Goal: Task Accomplishment & Management: Use online tool/utility

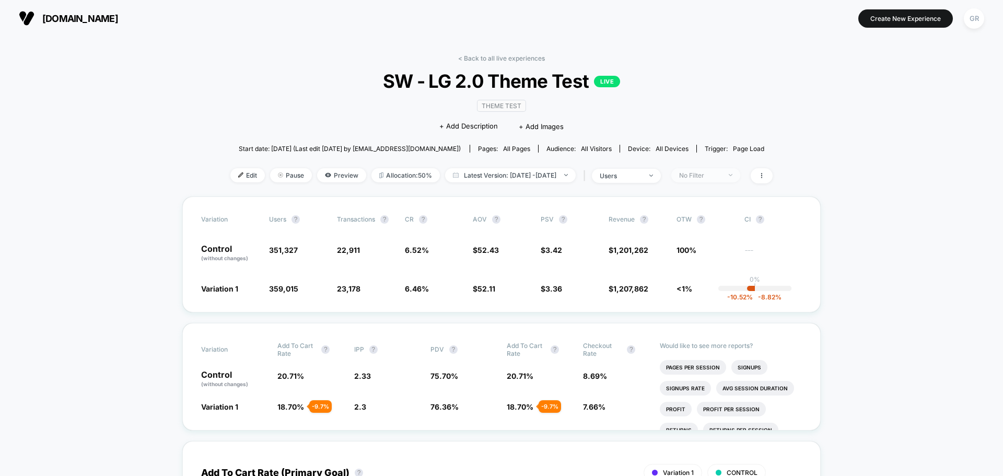
click at [721, 174] on div "No Filter" at bounding box center [700, 175] width 42 height 8
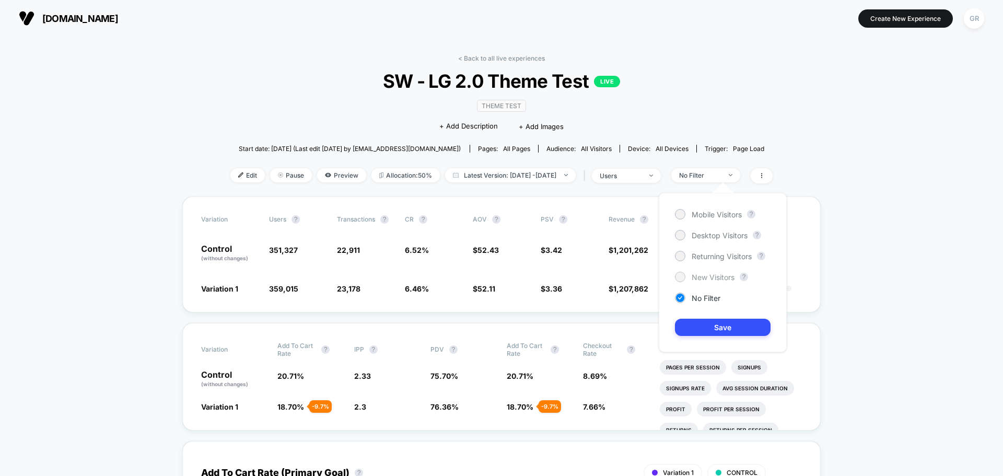
click at [697, 278] on span "New Visitors" at bounding box center [712, 277] width 43 height 9
click at [699, 325] on button "Save" at bounding box center [723, 327] width 96 height 17
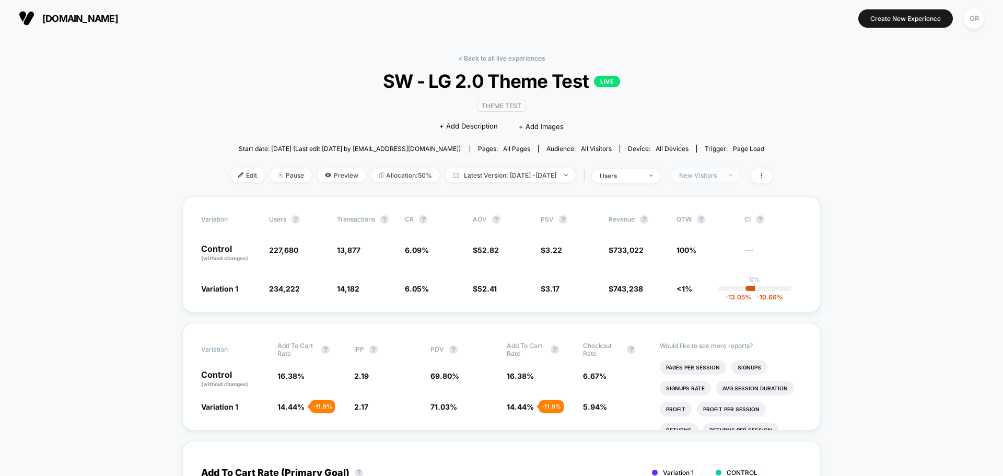
click at [728, 180] on span "New Visitors" at bounding box center [705, 175] width 69 height 14
click span "Returning Visitors"
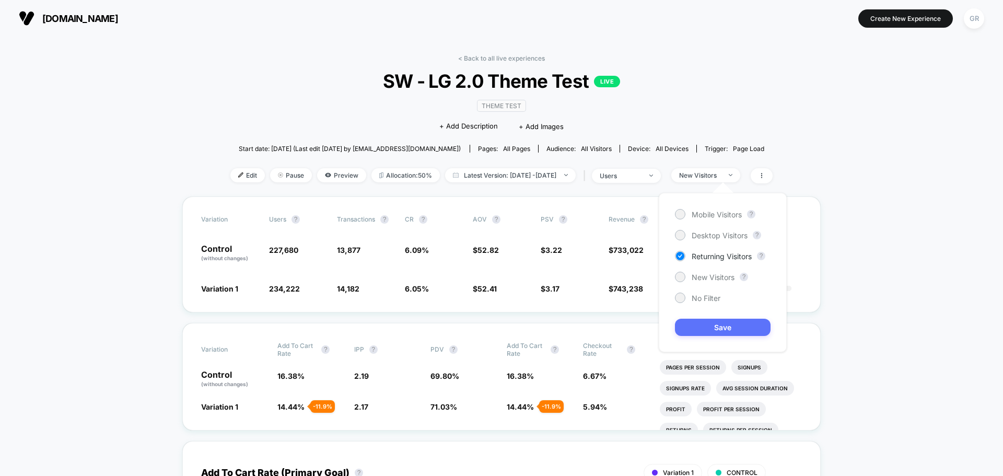
click at [721, 328] on button "Save" at bounding box center [723, 327] width 96 height 17
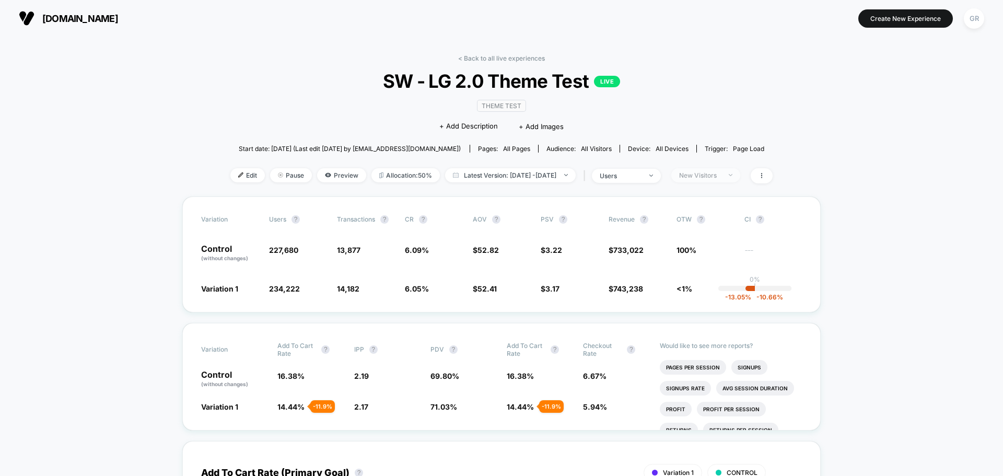
click at [709, 175] on div "New Visitors" at bounding box center [700, 175] width 42 height 8
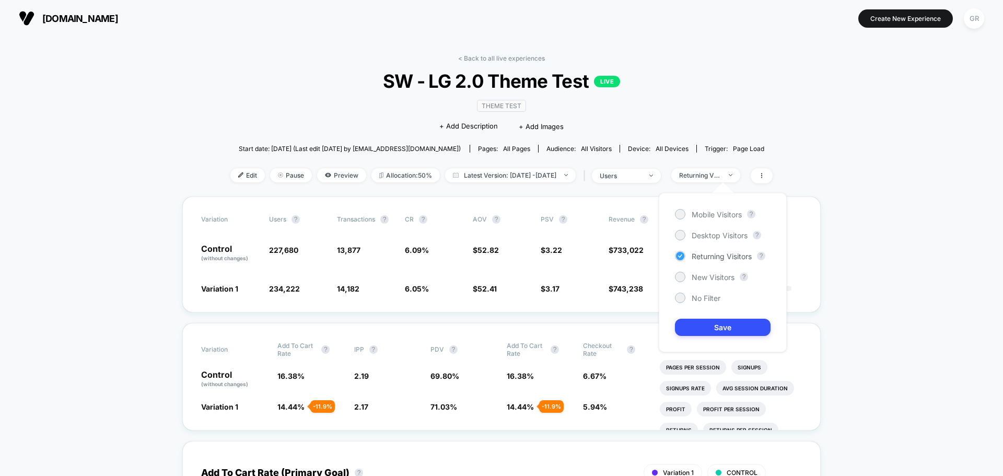
click at [697, 254] on span "Returning Visitors" at bounding box center [721, 256] width 60 height 9
click at [688, 254] on div "Returning Visitors" at bounding box center [713, 256] width 77 height 10
click at [703, 323] on button "Save" at bounding box center [723, 327] width 96 height 17
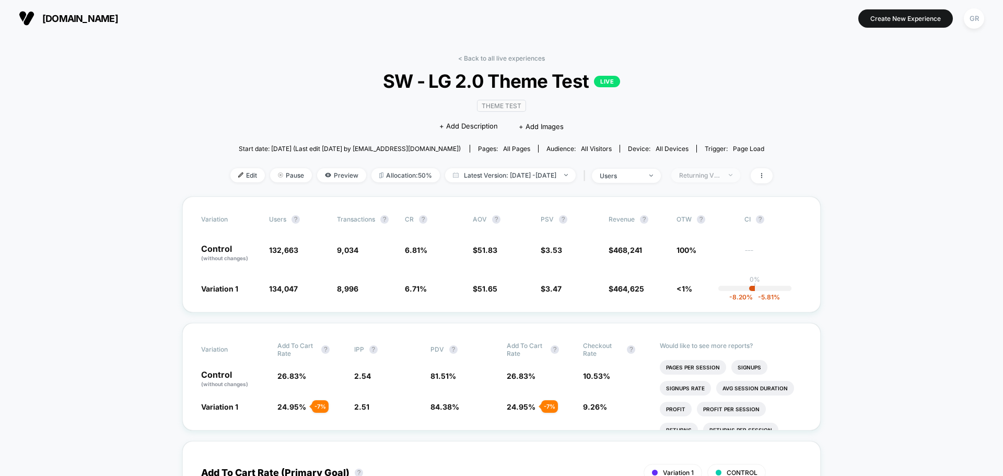
click at [721, 172] on div "Returning Visitors" at bounding box center [700, 175] width 42 height 8
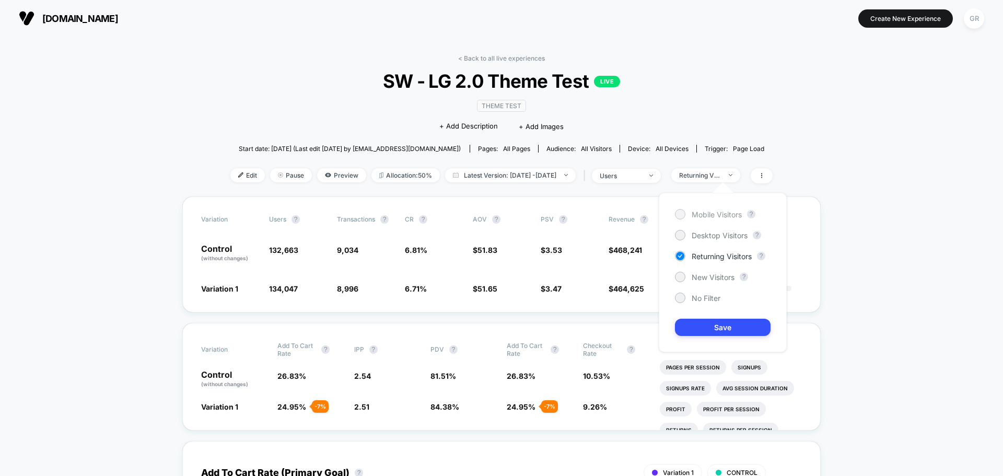
click at [703, 213] on span "Mobile Visitors" at bounding box center [716, 214] width 50 height 9
click at [725, 332] on button "Save" at bounding box center [723, 327] width 96 height 17
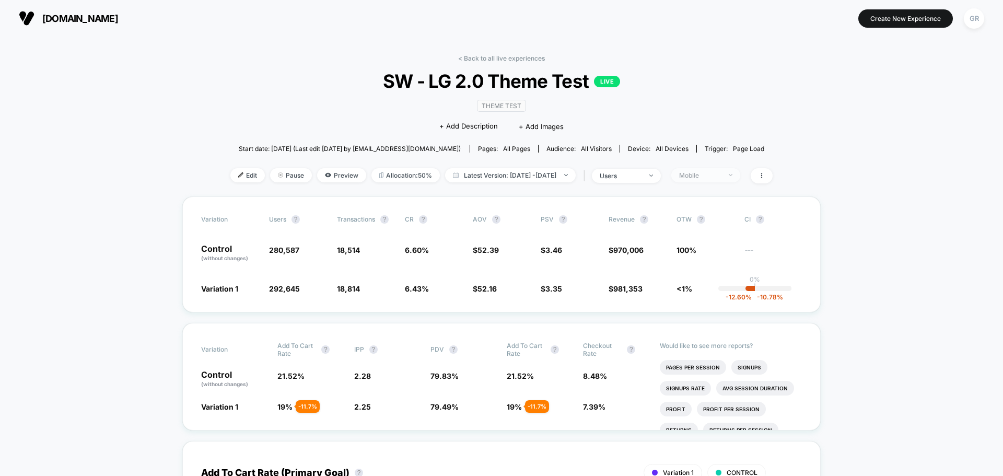
click at [713, 177] on div "Mobile" at bounding box center [700, 175] width 42 height 8
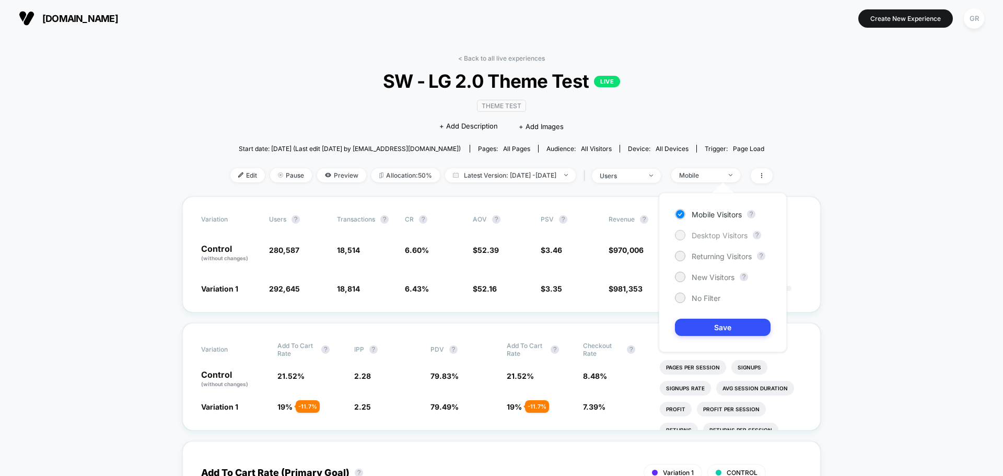
click at [700, 237] on span "Desktop Visitors" at bounding box center [719, 235] width 56 height 9
click at [734, 329] on button "Save" at bounding box center [723, 327] width 96 height 17
